Goal: Task Accomplishment & Management: Manage account settings

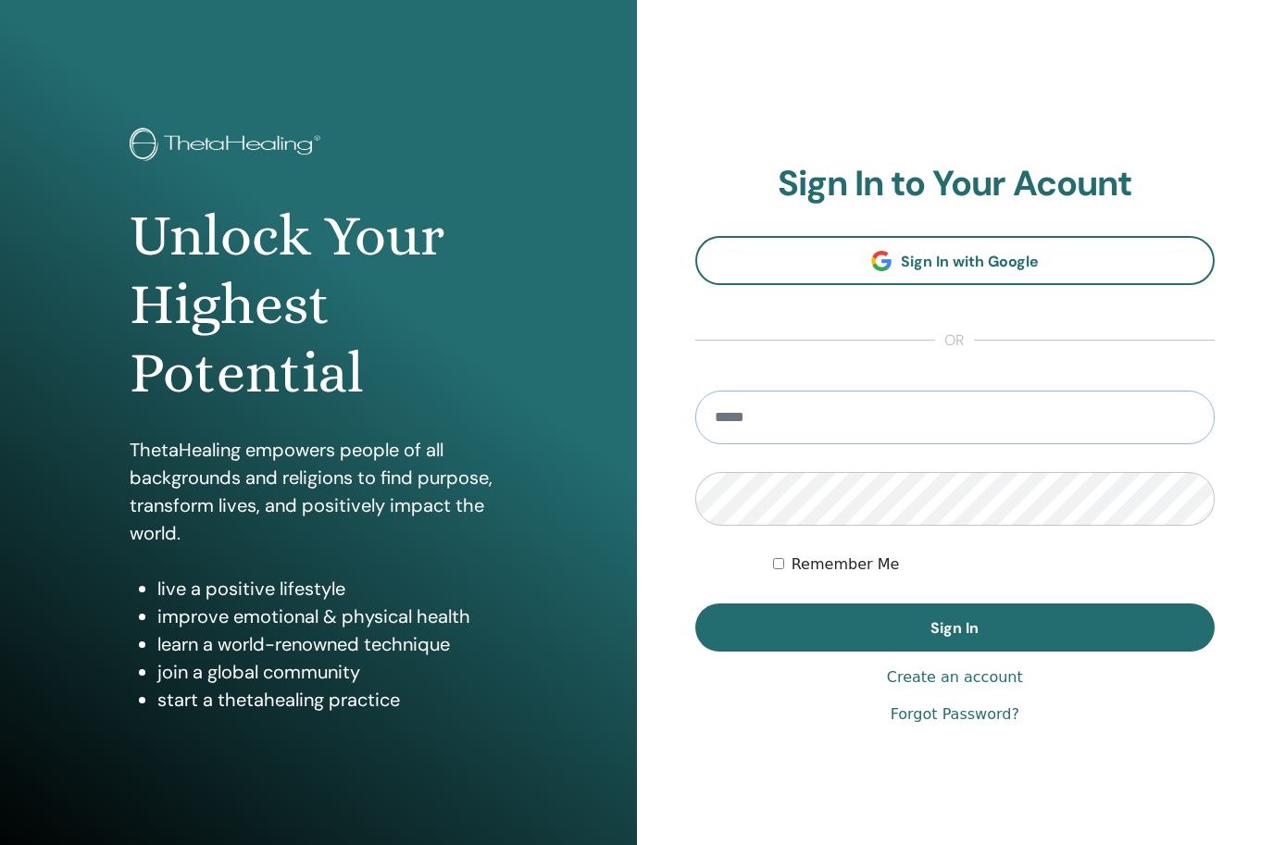
type input "**********"
click at [955, 628] on button "Sign In" at bounding box center [955, 628] width 520 height 48
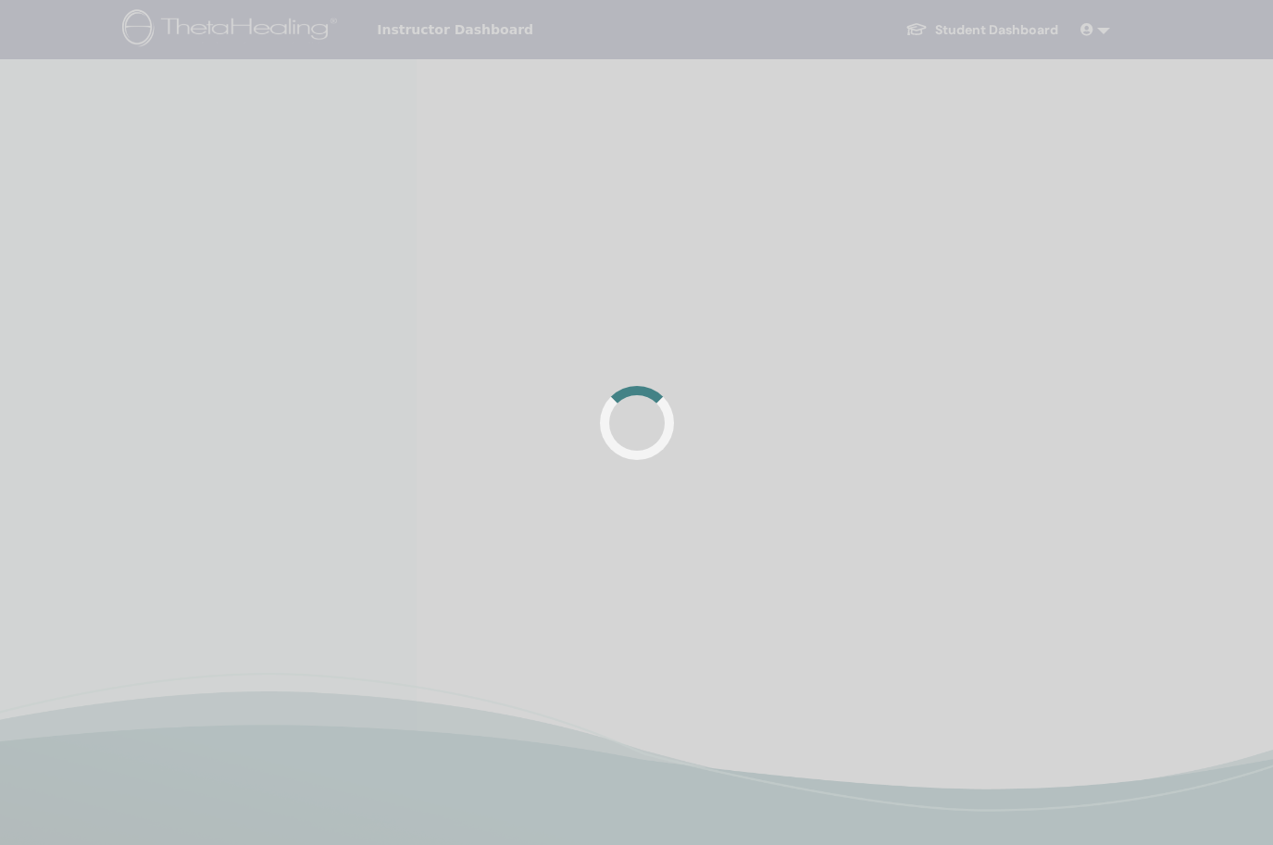
click at [916, 623] on div at bounding box center [636, 422] width 1273 height 845
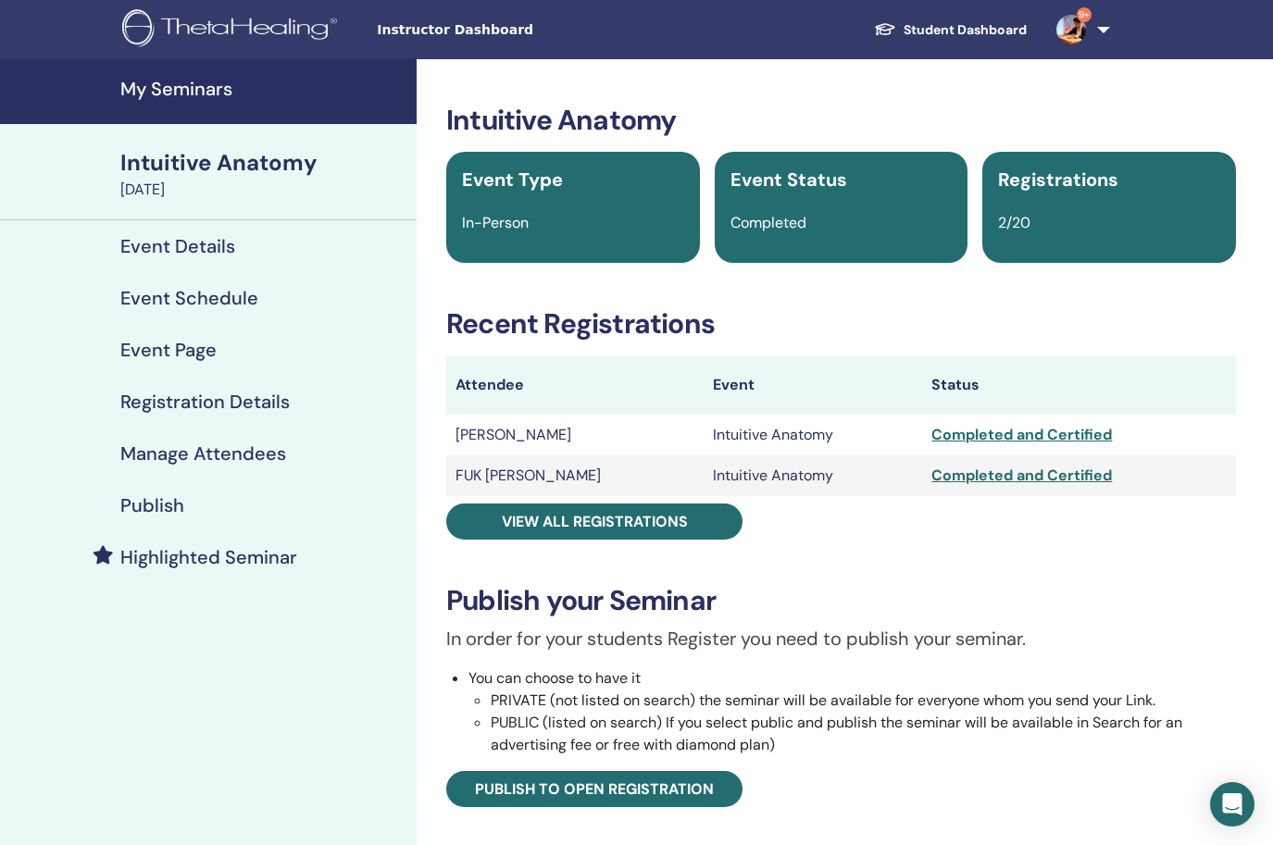
click at [180, 98] on h4 "My Seminars" at bounding box center [262, 89] width 285 height 22
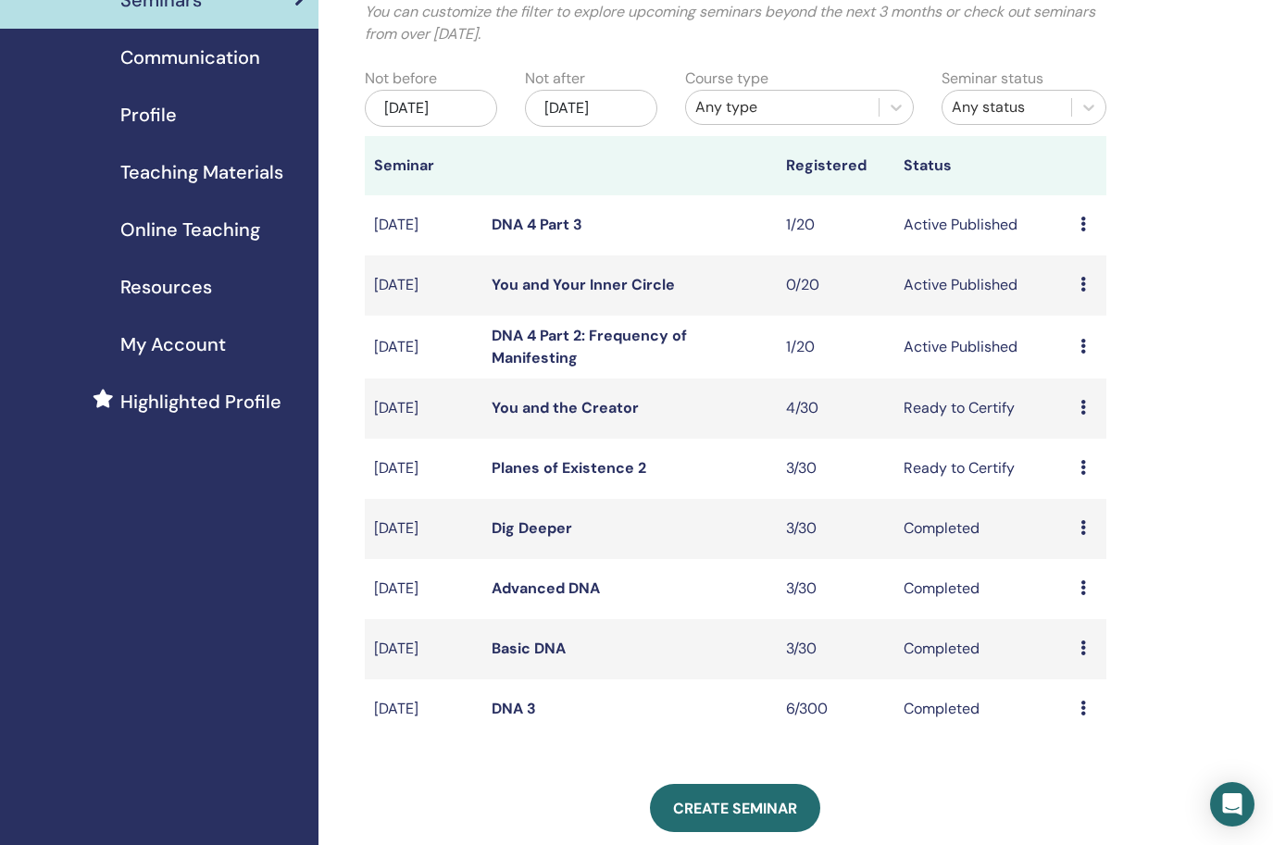
scroll to position [174, 0]
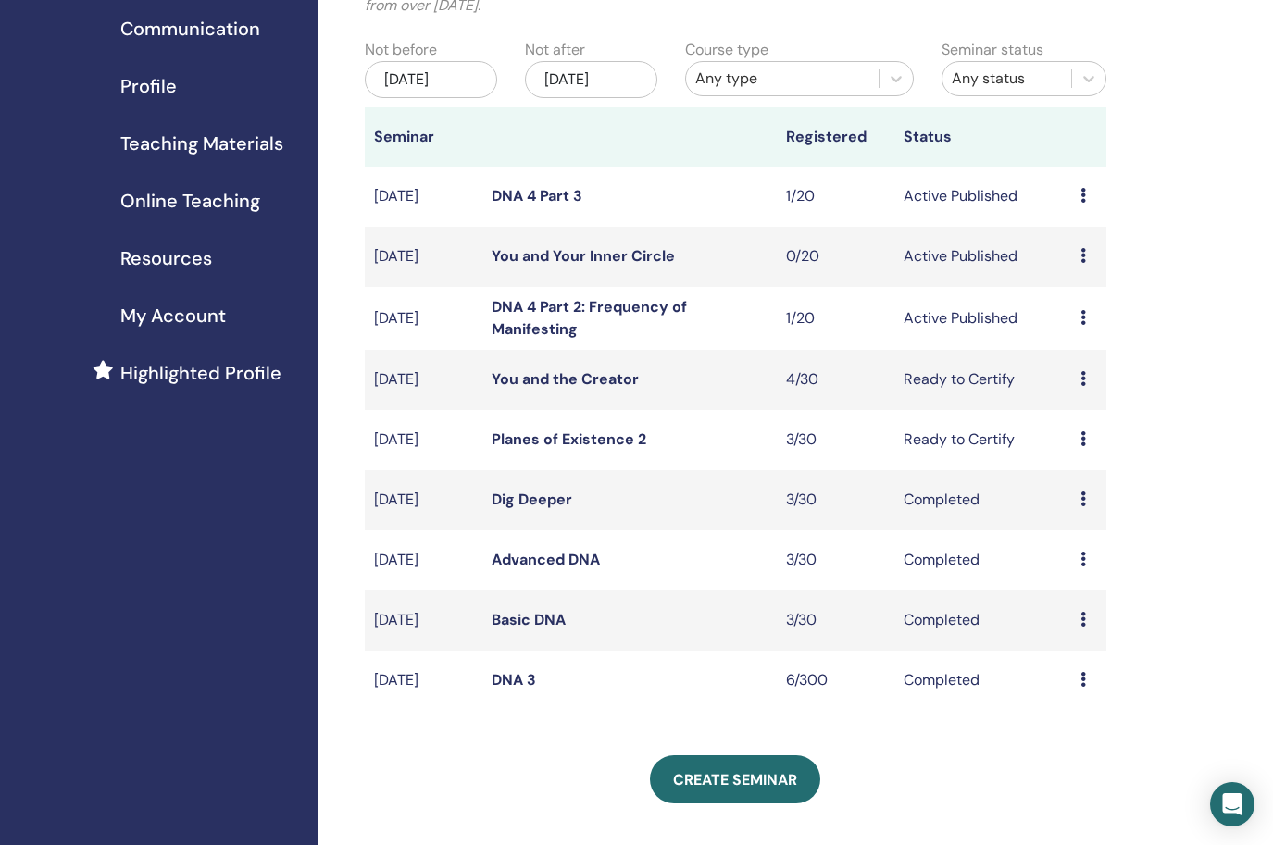
click at [645, 249] on link "You and Your Inner Circle" at bounding box center [583, 255] width 183 height 19
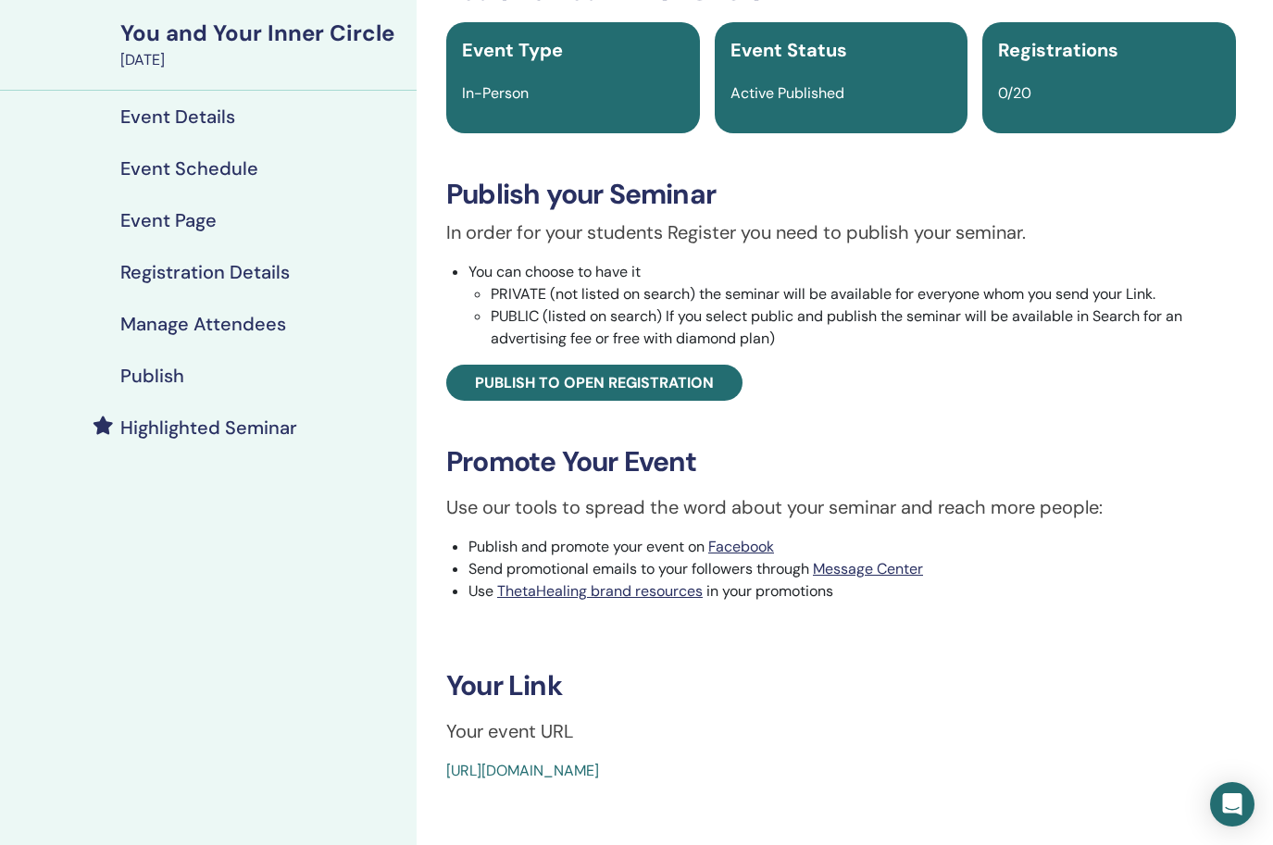
scroll to position [204, 0]
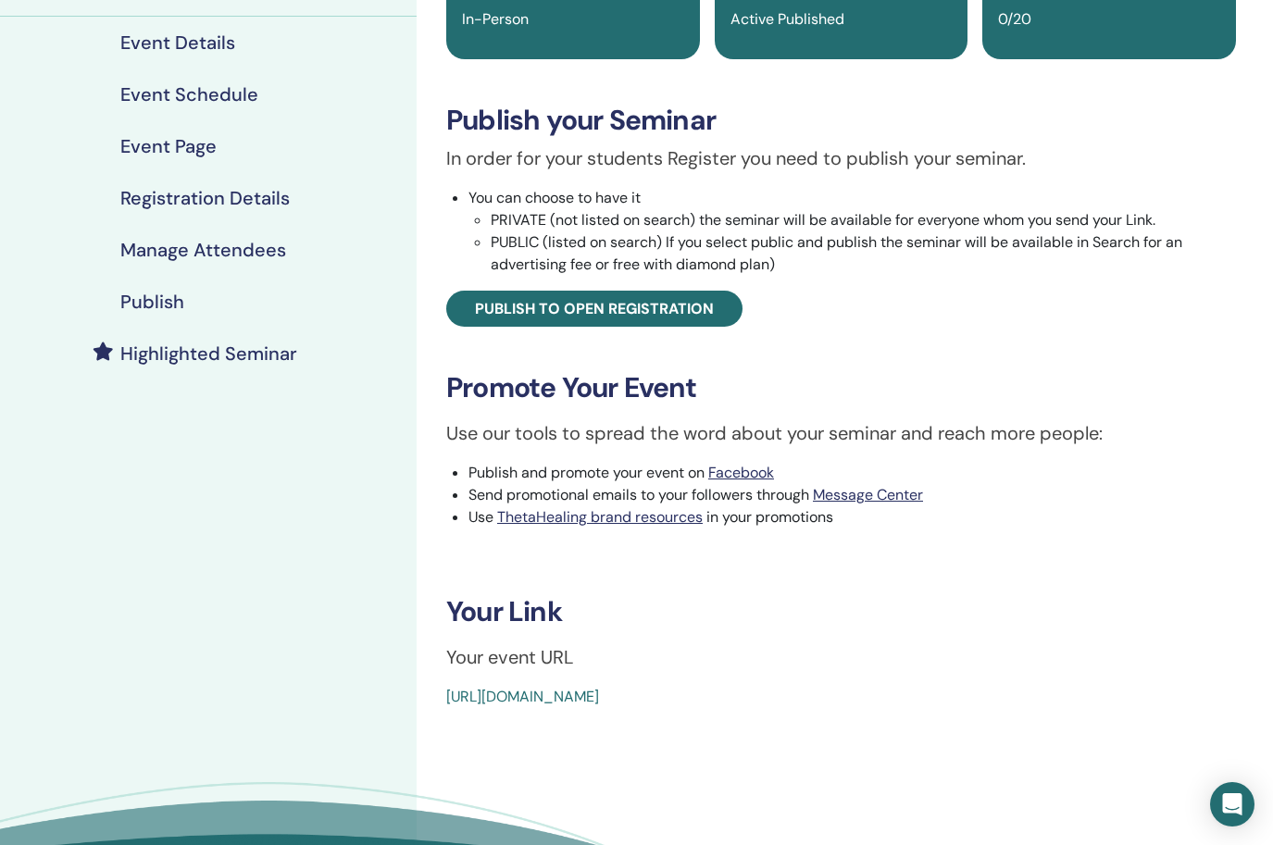
click at [599, 692] on link "[URL][DOMAIN_NAME]" at bounding box center [522, 696] width 153 height 19
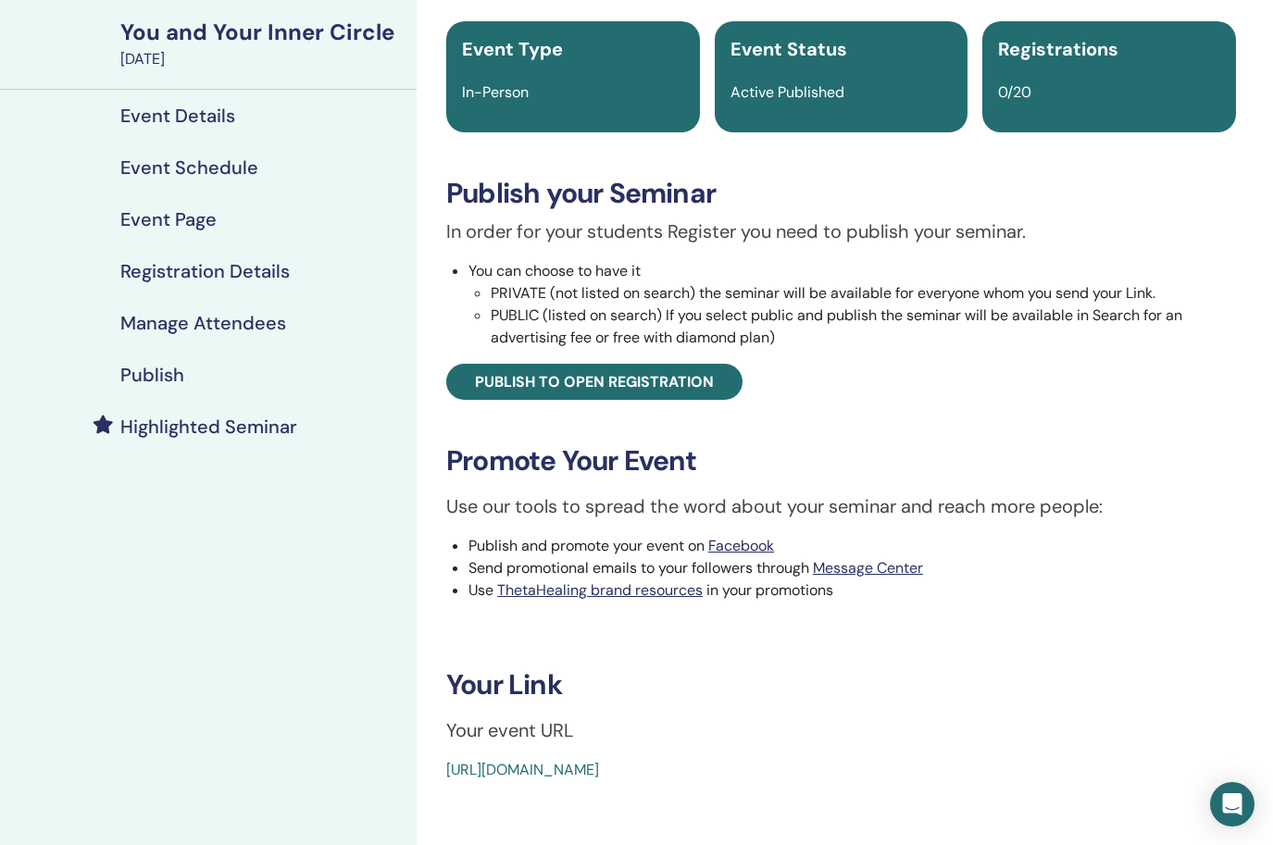
scroll to position [126, 0]
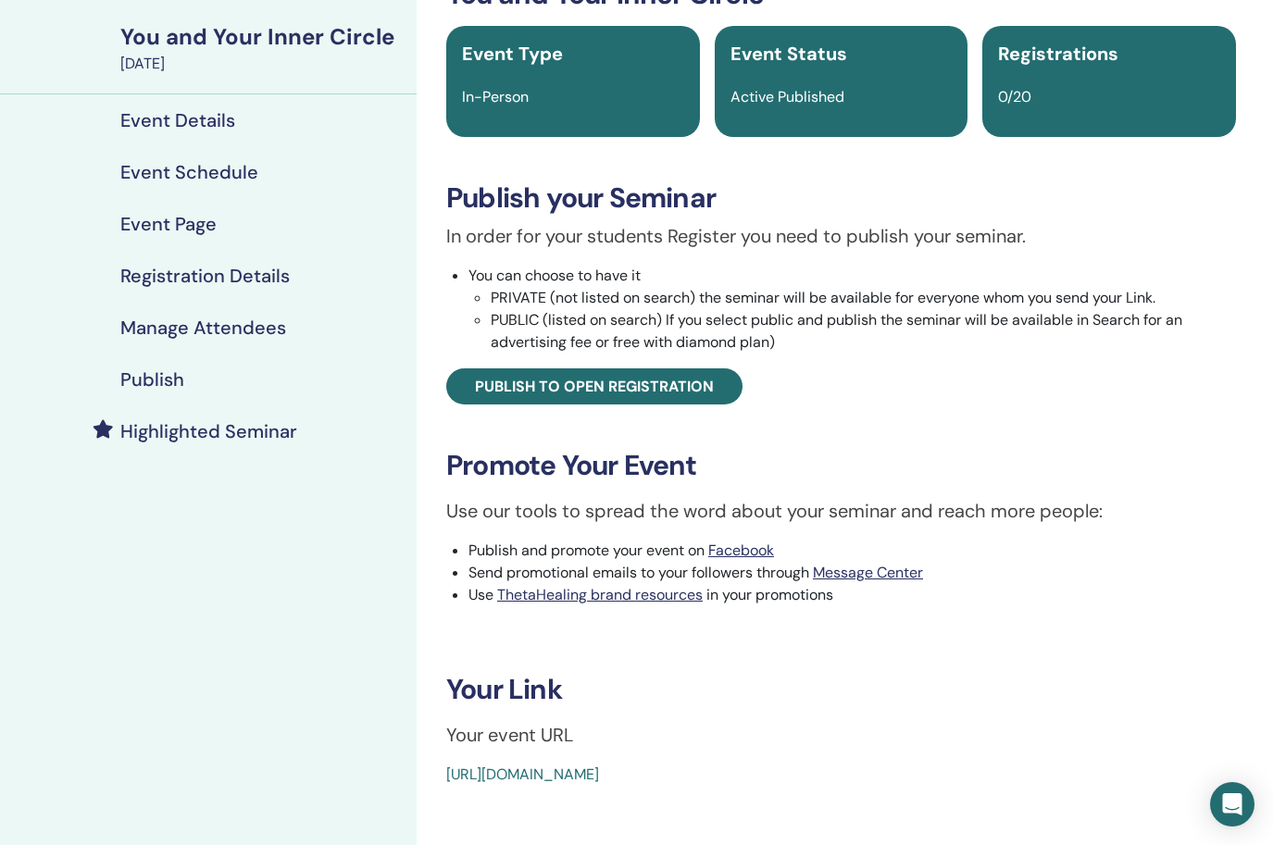
click at [288, 284] on h4 "Registration Details" at bounding box center [204, 276] width 169 height 22
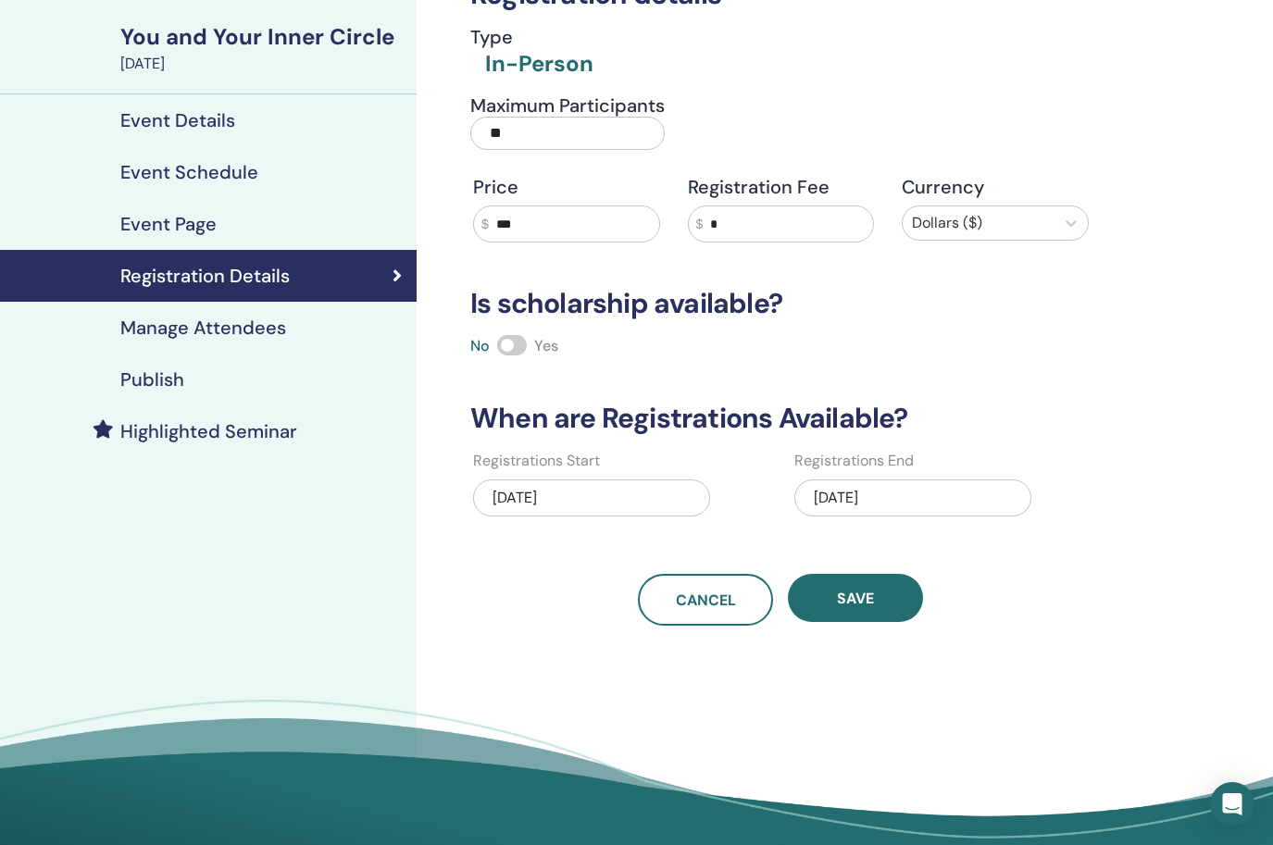
click at [546, 231] on input "***" at bounding box center [574, 224] width 170 height 35
type input "*"
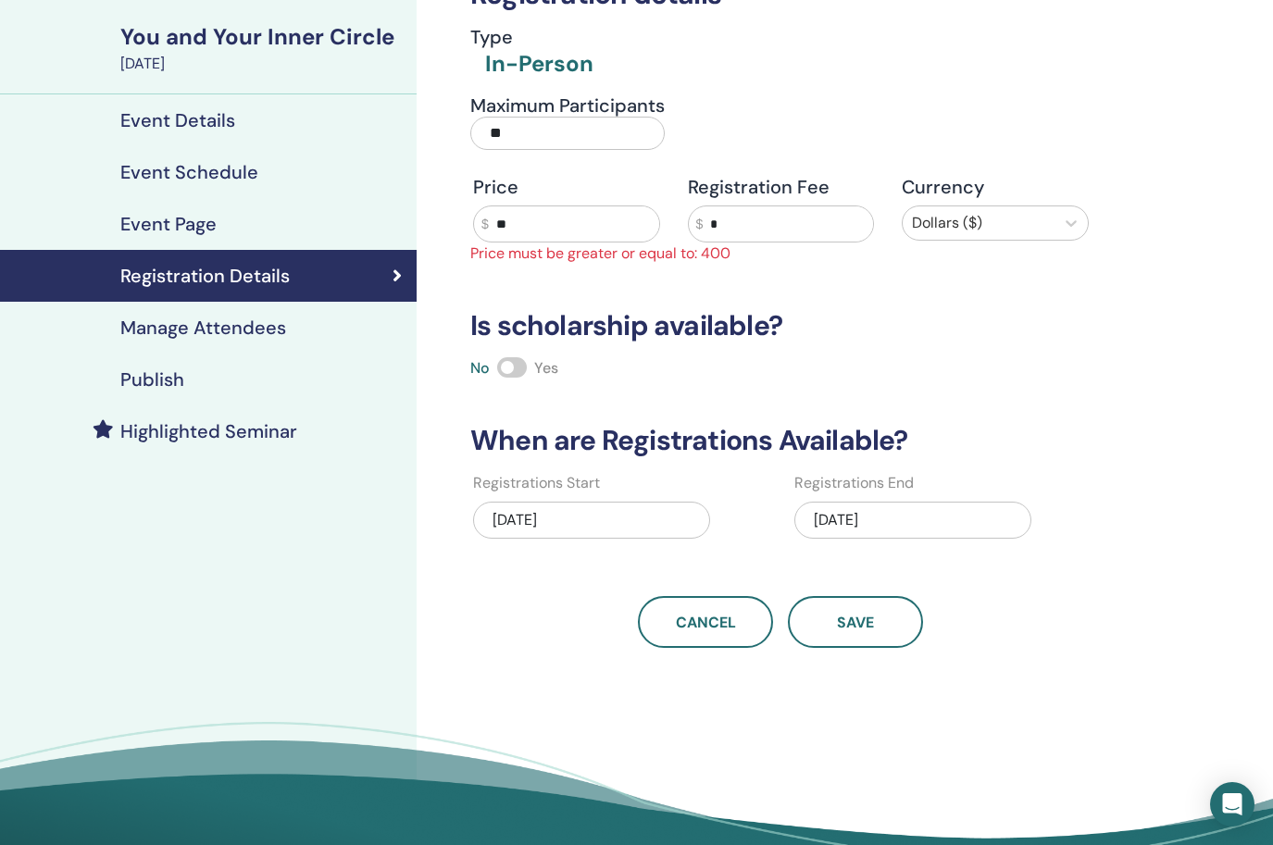
type input "***"
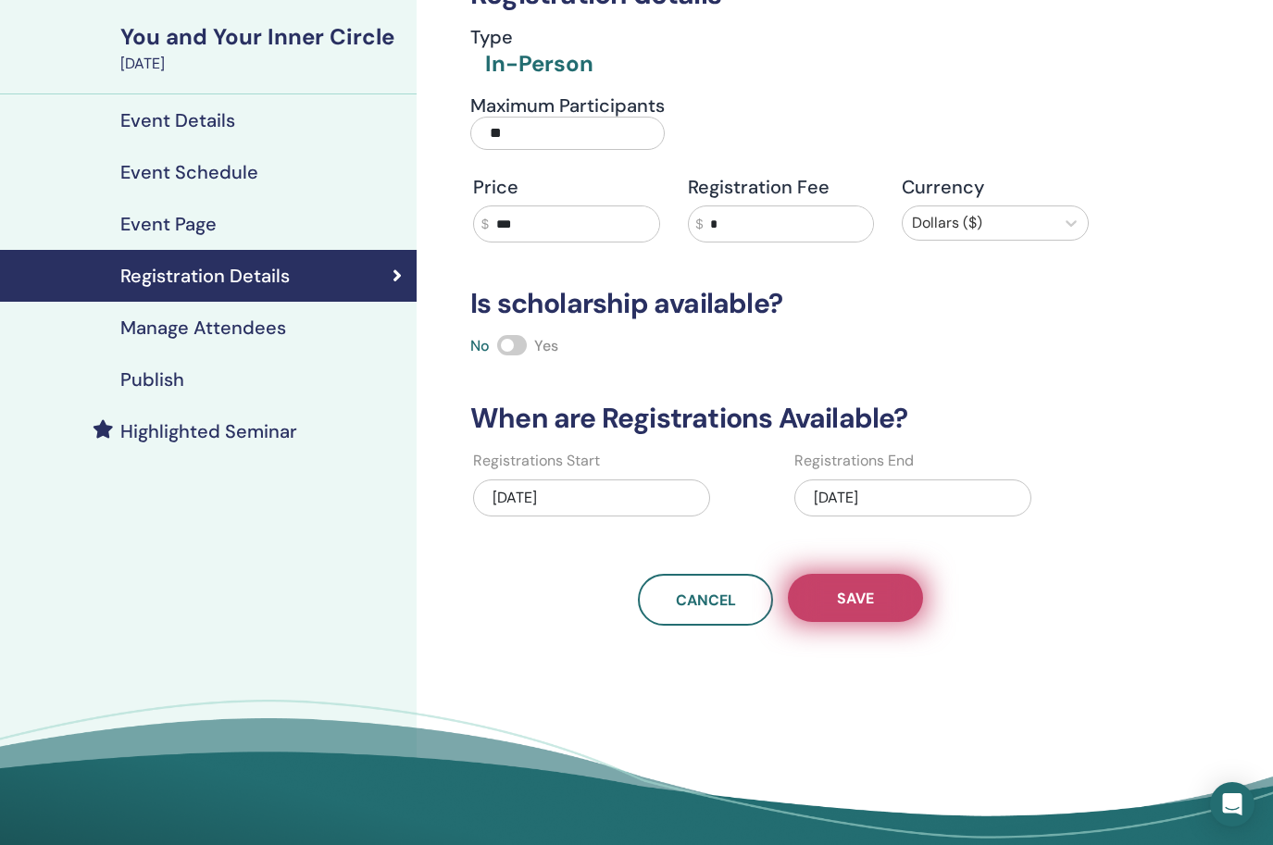
click at [858, 595] on span "Save" at bounding box center [855, 598] width 37 height 19
click at [876, 597] on button "Save" at bounding box center [855, 598] width 135 height 48
click at [319, 384] on div "Publish" at bounding box center [208, 380] width 387 height 22
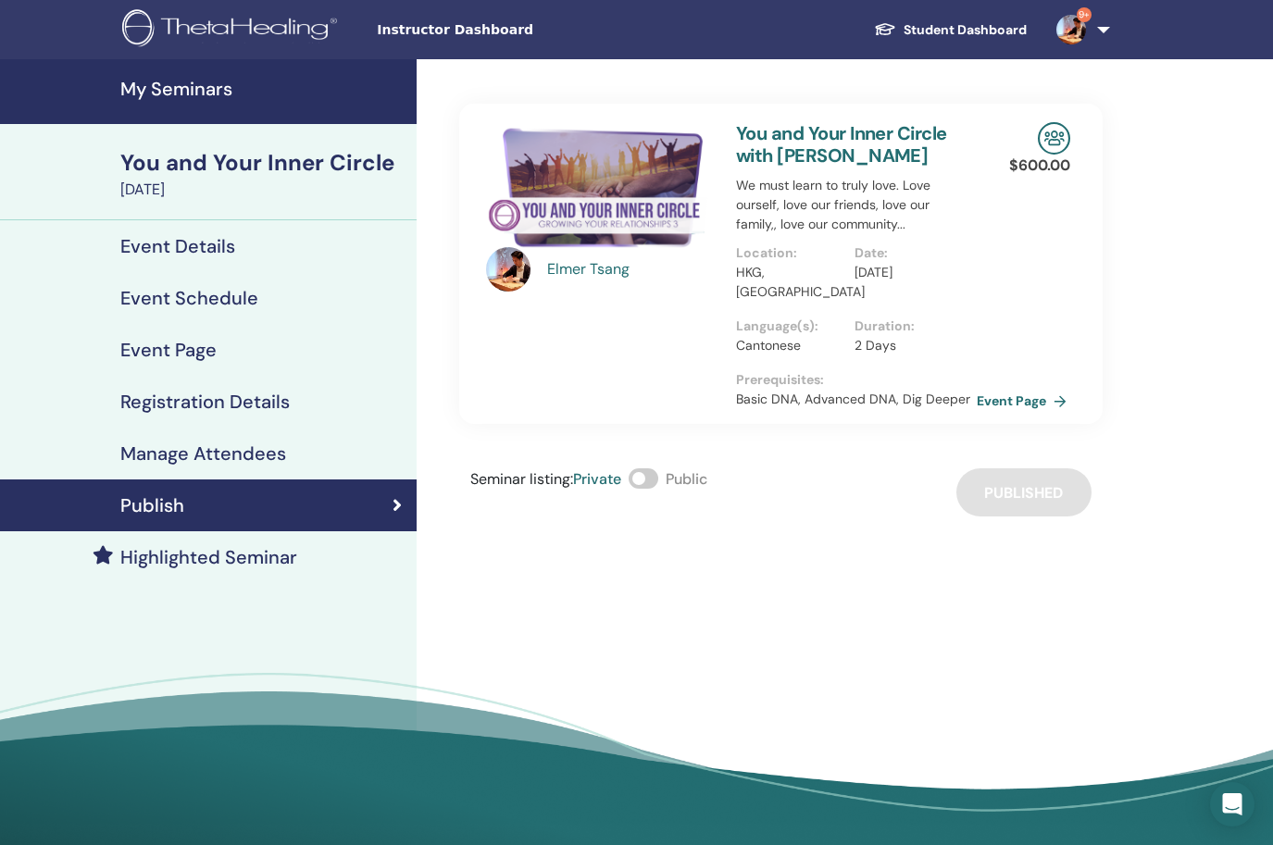
click at [1021, 387] on link "Event Page" at bounding box center [1025, 401] width 97 height 28
